Goal: Navigation & Orientation: Find specific page/section

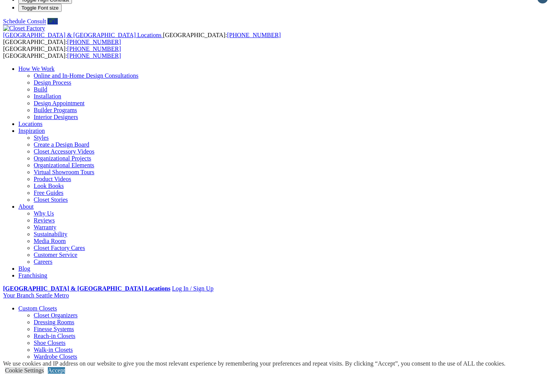
scroll to position [11, 0]
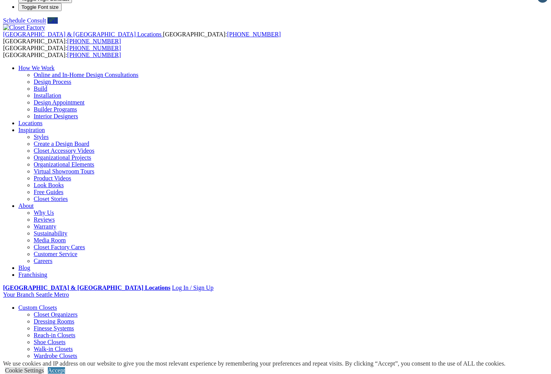
click at [36, 373] on link "Garage" at bounding box center [27, 376] width 18 height 7
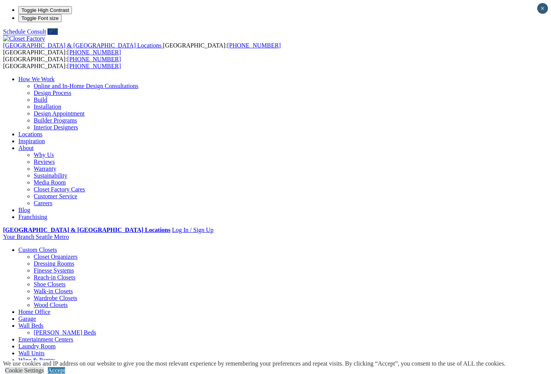
click at [44, 322] on link "Wall Beds" at bounding box center [30, 325] width 25 height 7
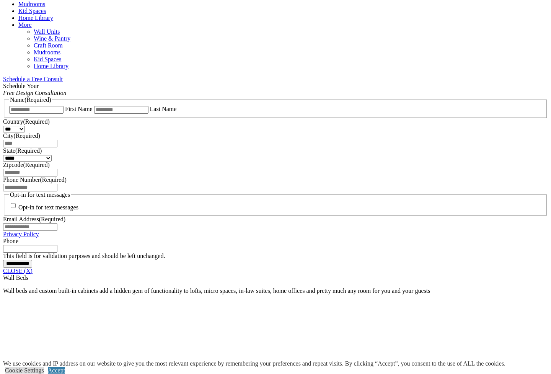
scroll to position [439, 0]
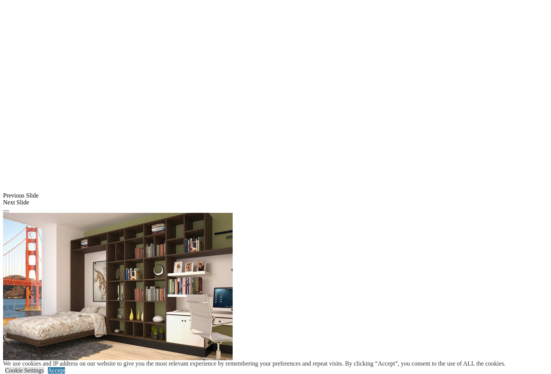
scroll to position [787, 0]
